Goal: Information Seeking & Learning: Compare options

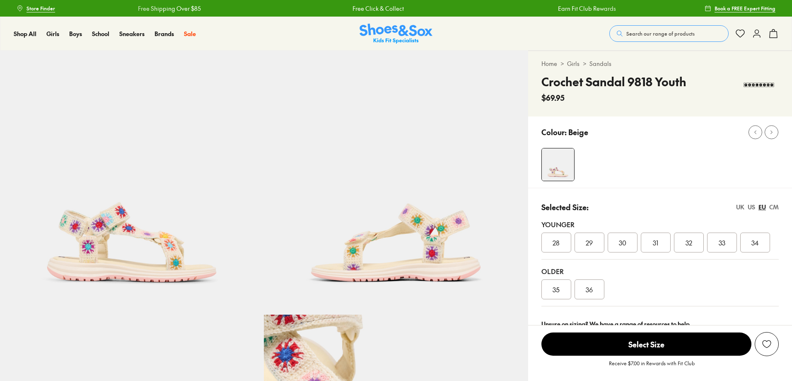
select select "*"
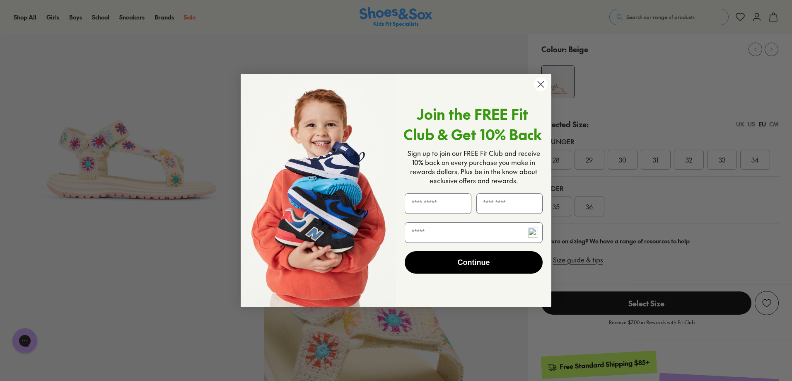
click at [539, 84] on circle "Close dialog" at bounding box center [541, 84] width 14 height 14
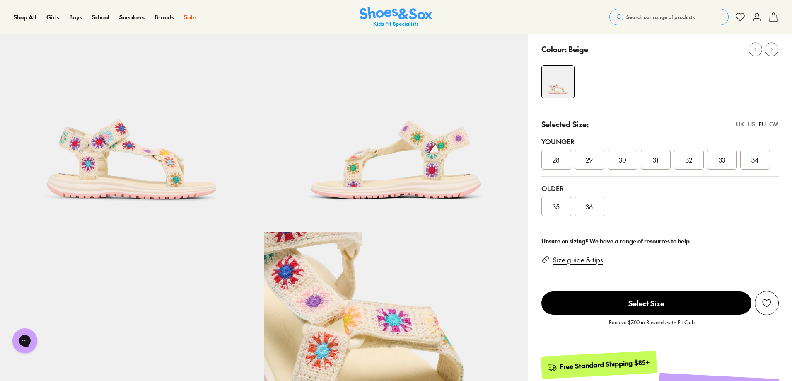
click at [753, 126] on div "US" at bounding box center [751, 124] width 7 height 9
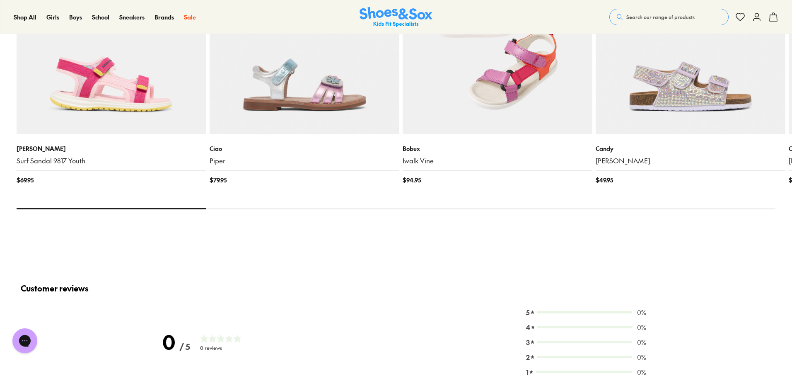
scroll to position [787, 0]
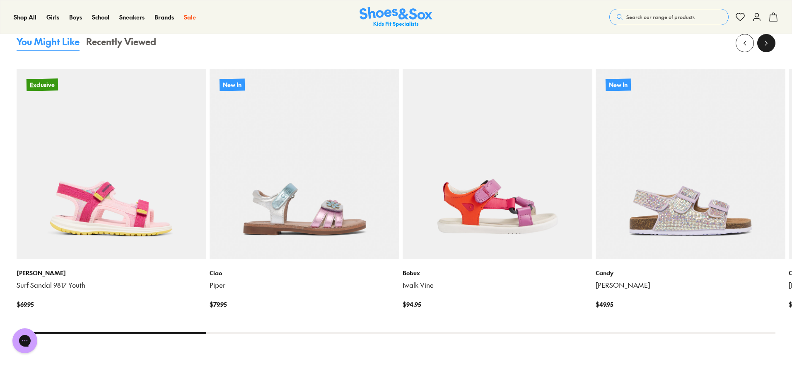
click at [769, 46] on icon at bounding box center [766, 43] width 8 height 8
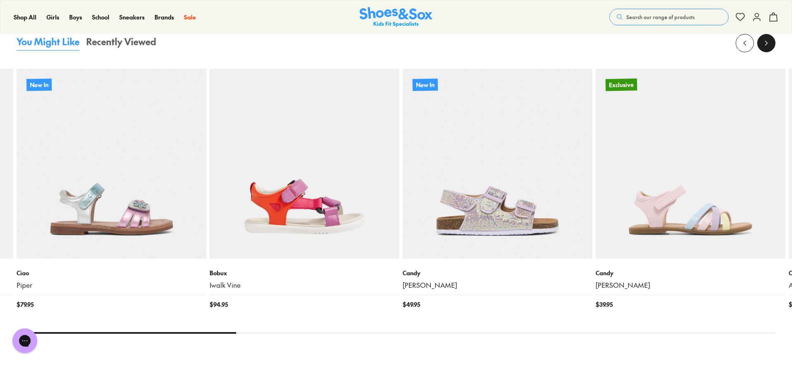
click at [769, 46] on icon at bounding box center [766, 43] width 8 height 8
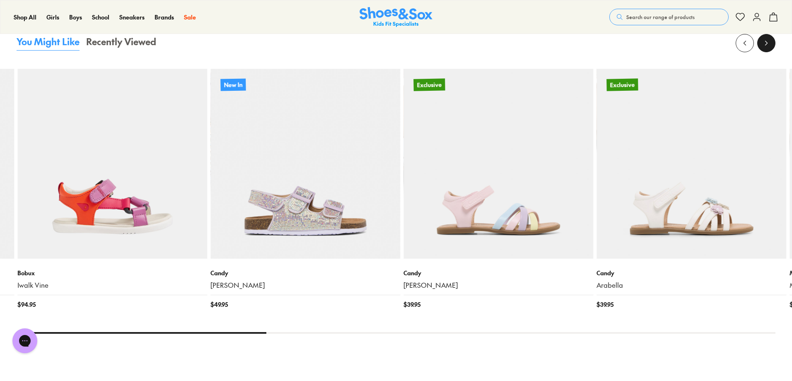
click at [769, 46] on icon at bounding box center [766, 43] width 8 height 8
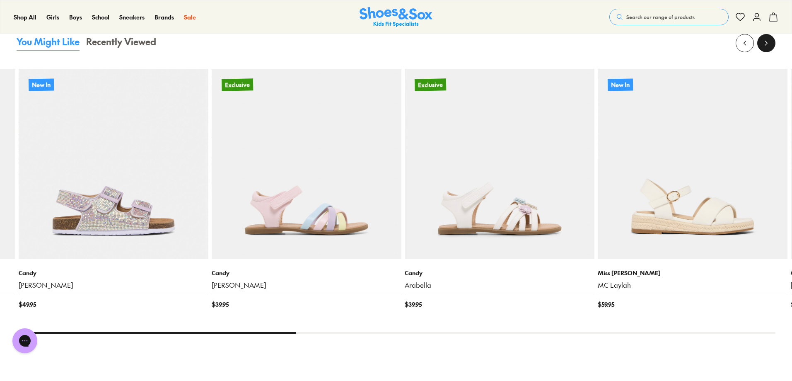
click at [769, 46] on icon at bounding box center [766, 43] width 8 height 8
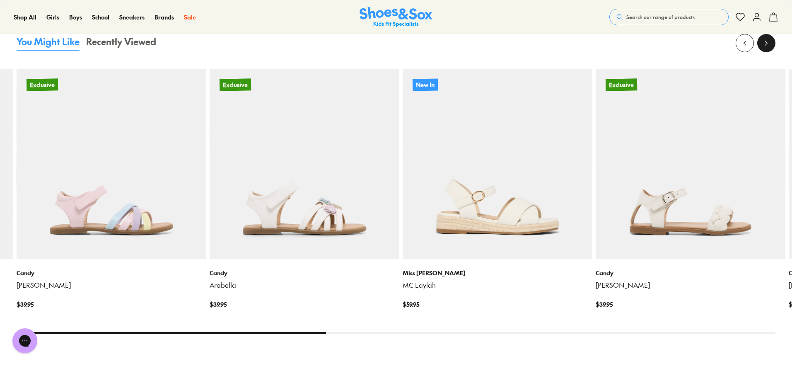
click at [767, 46] on icon at bounding box center [766, 43] width 8 height 8
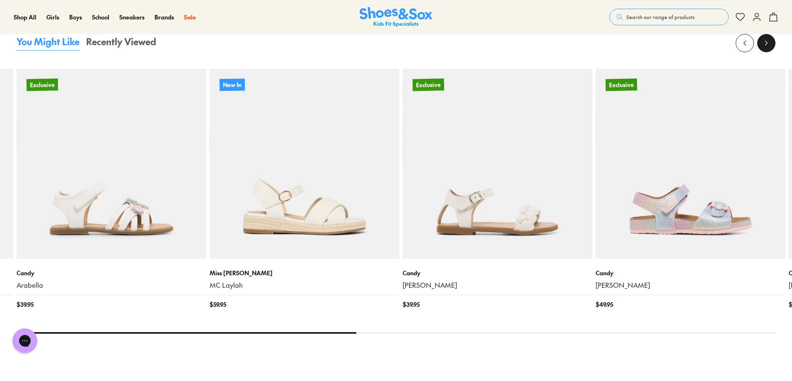
click at [767, 46] on icon at bounding box center [766, 43] width 8 height 8
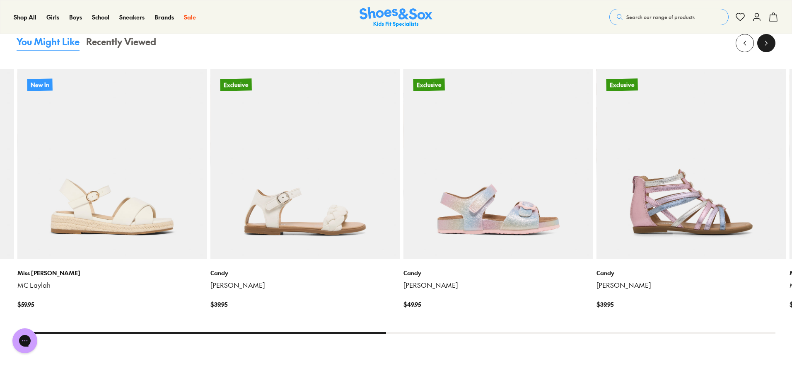
click at [767, 46] on icon at bounding box center [766, 43] width 8 height 8
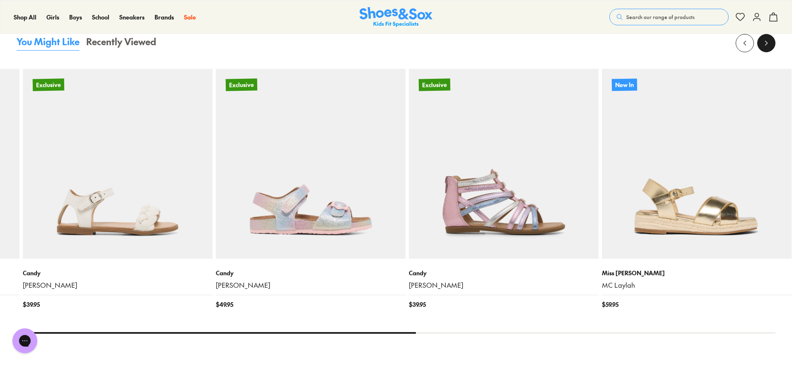
click at [767, 46] on icon at bounding box center [766, 43] width 8 height 8
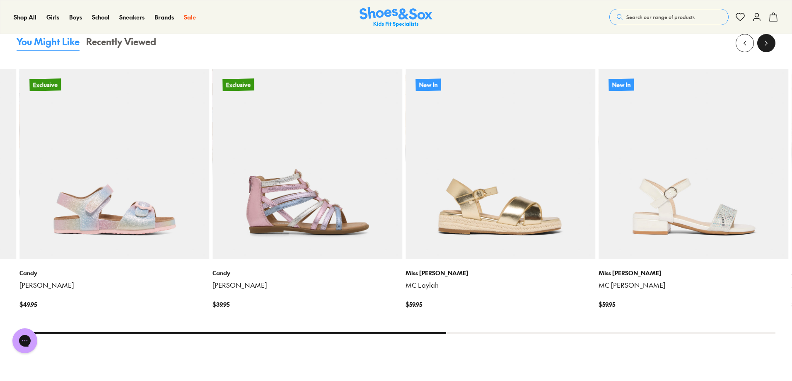
click at [767, 46] on icon at bounding box center [766, 43] width 8 height 8
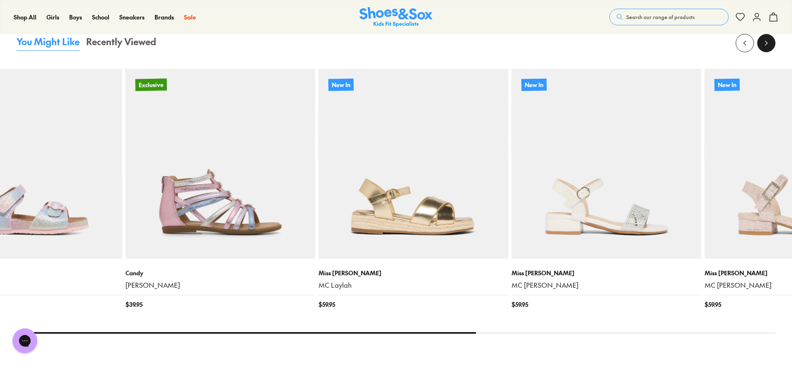
click at [767, 46] on icon at bounding box center [766, 43] width 8 height 8
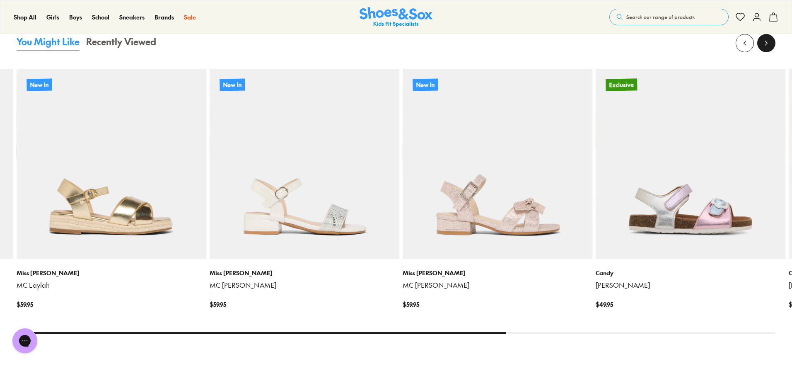
click at [767, 46] on icon at bounding box center [766, 43] width 8 height 8
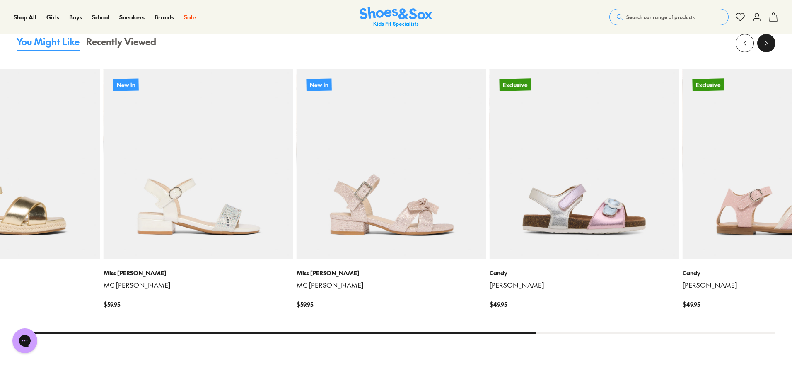
click at [767, 46] on icon at bounding box center [766, 43] width 8 height 8
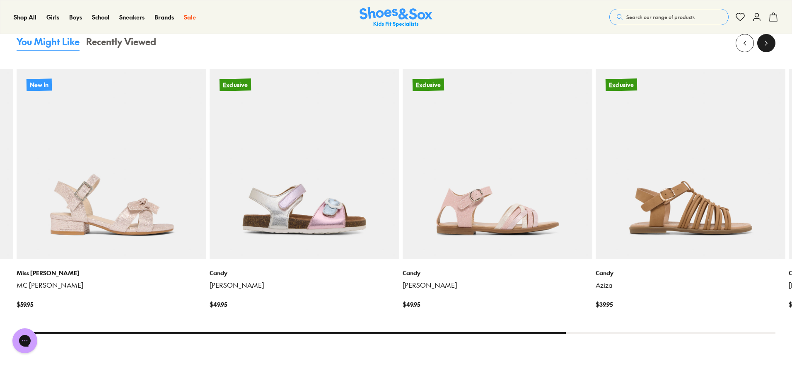
click at [767, 46] on icon at bounding box center [766, 43] width 8 height 8
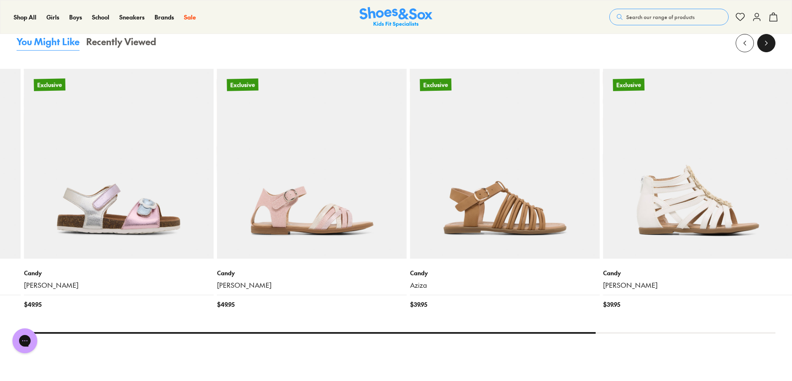
click at [767, 46] on icon at bounding box center [766, 43] width 8 height 8
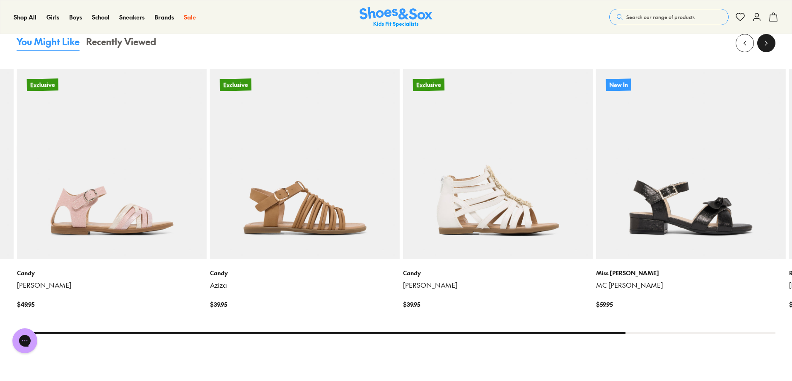
click at [767, 46] on icon at bounding box center [766, 43] width 8 height 8
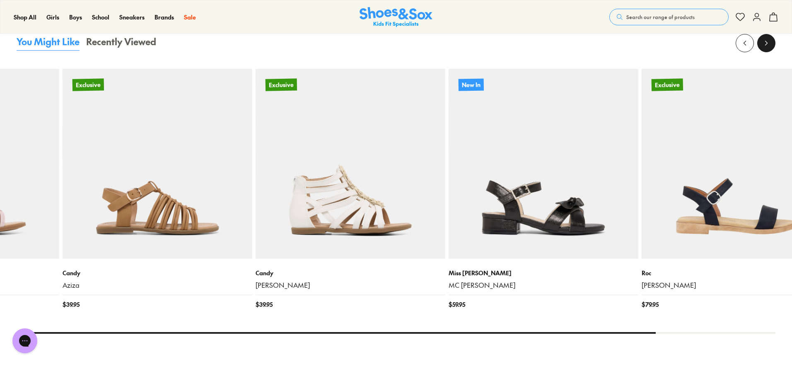
click at [765, 45] on icon at bounding box center [766, 43] width 8 height 8
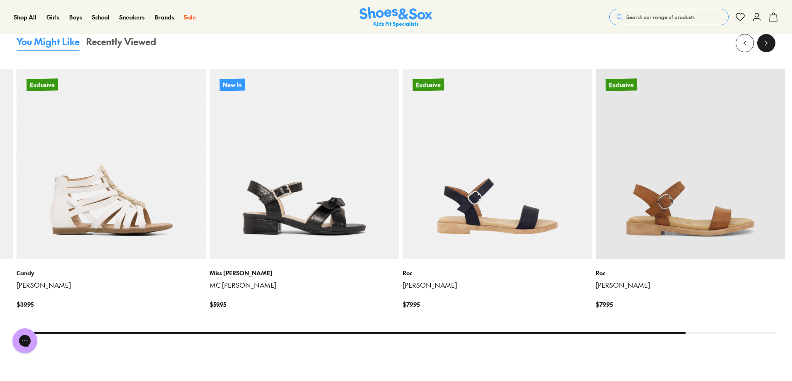
click at [765, 45] on icon at bounding box center [766, 43] width 8 height 8
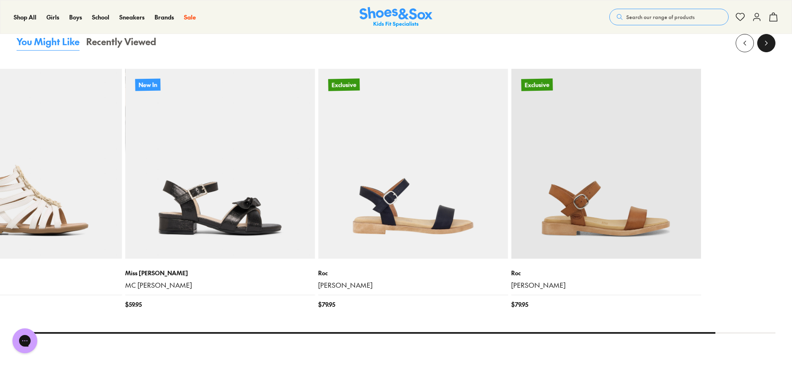
click at [765, 45] on icon at bounding box center [766, 43] width 8 height 8
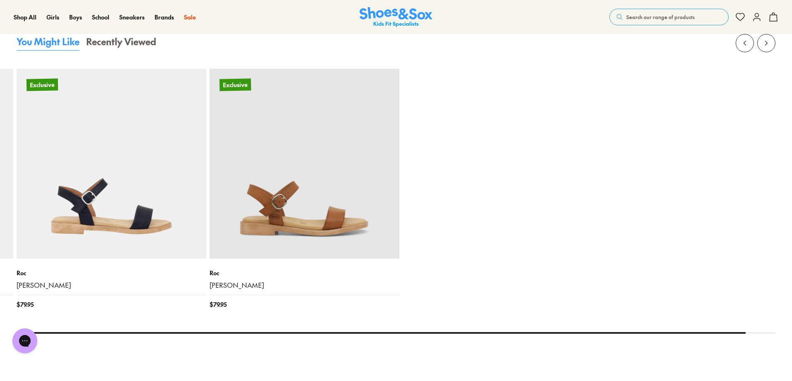
click at [646, 15] on span "Search our range of products" at bounding box center [661, 16] width 68 height 7
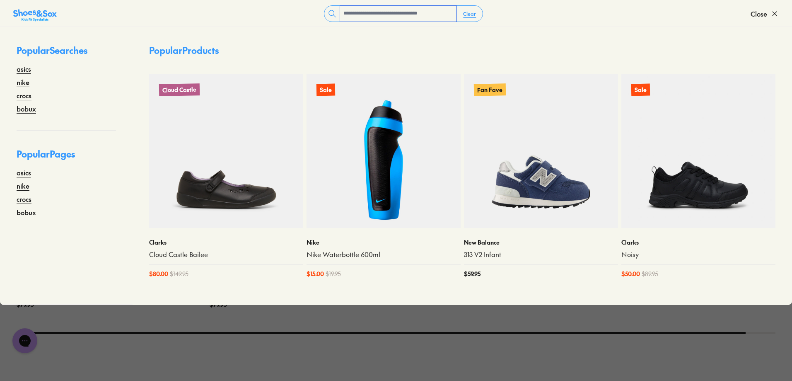
click at [403, 13] on input "text" at bounding box center [398, 14] width 116 height 16
type input "********"
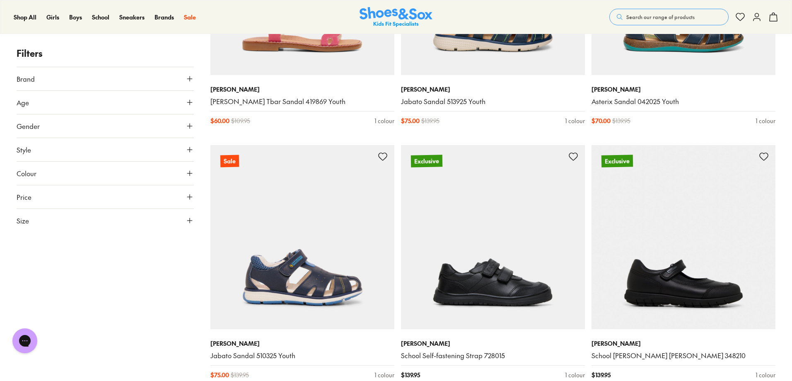
scroll to position [414, 0]
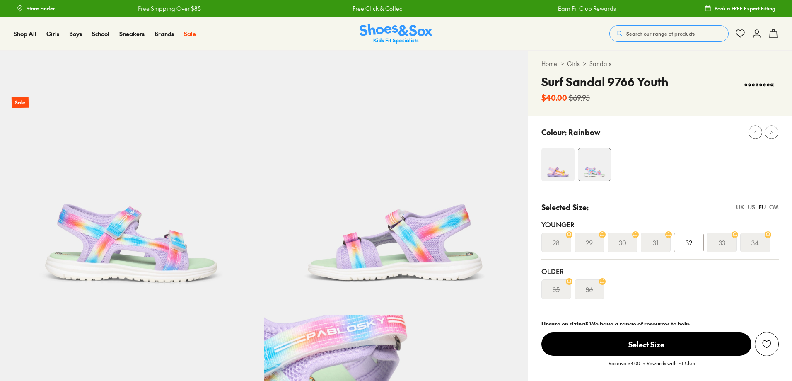
select select "*"
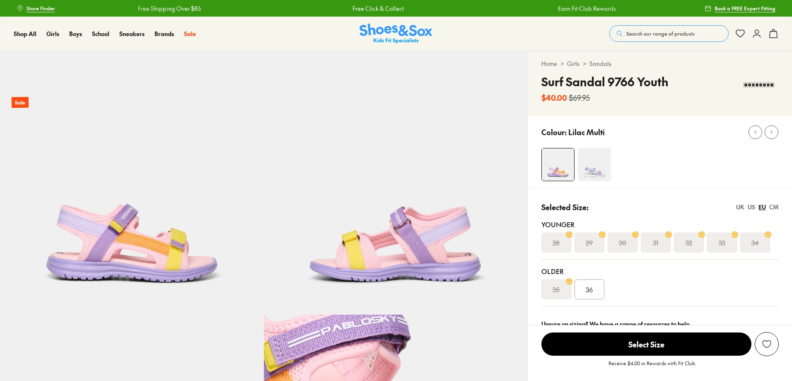
select select "*"
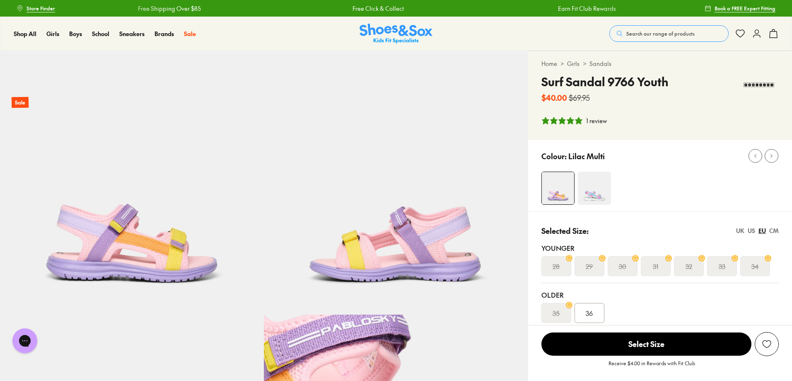
click at [752, 230] on div "US" at bounding box center [751, 230] width 7 height 9
click at [602, 189] on img at bounding box center [594, 188] width 33 height 33
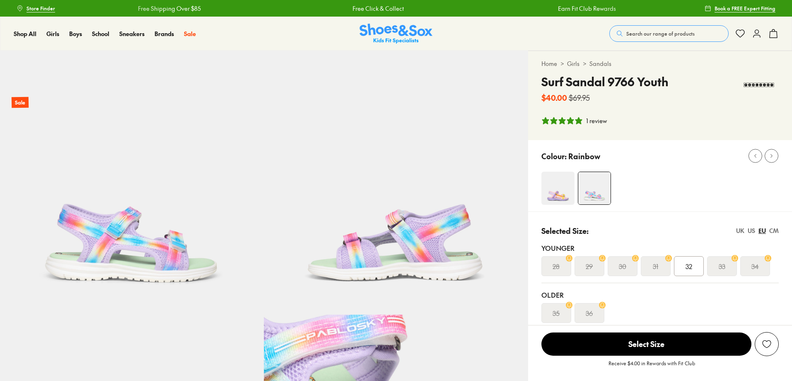
select select "*"
click at [751, 232] on div "US" at bounding box center [751, 230] width 7 height 9
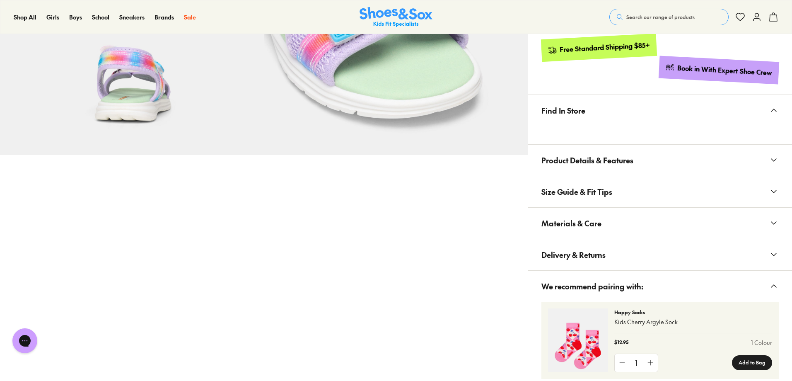
scroll to position [497, 0]
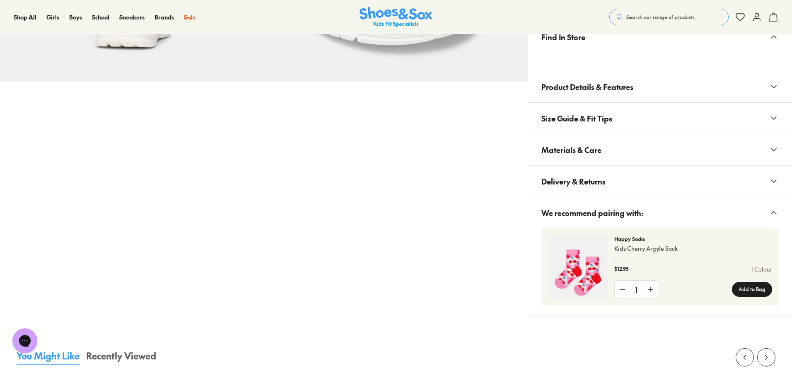
click at [670, 19] on span "Search our range of products" at bounding box center [661, 16] width 68 height 7
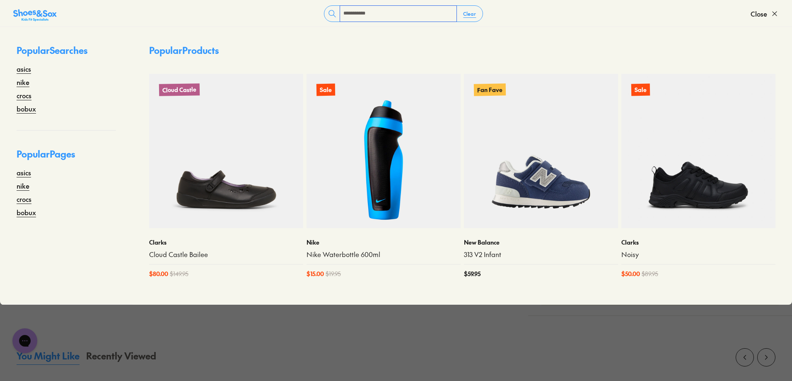
type input "**********"
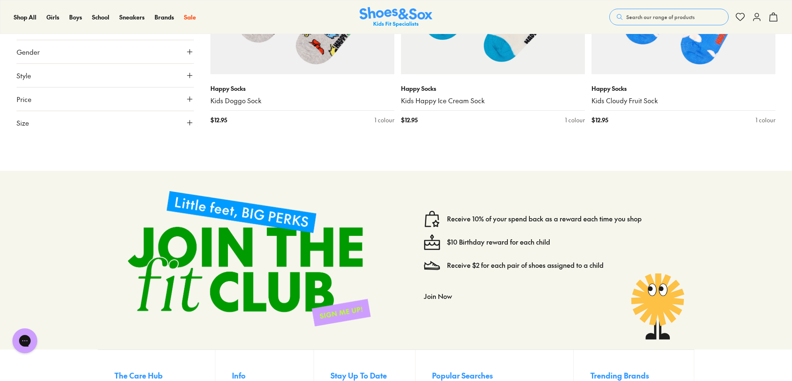
scroll to position [787, 0]
